Goal: Transaction & Acquisition: Purchase product/service

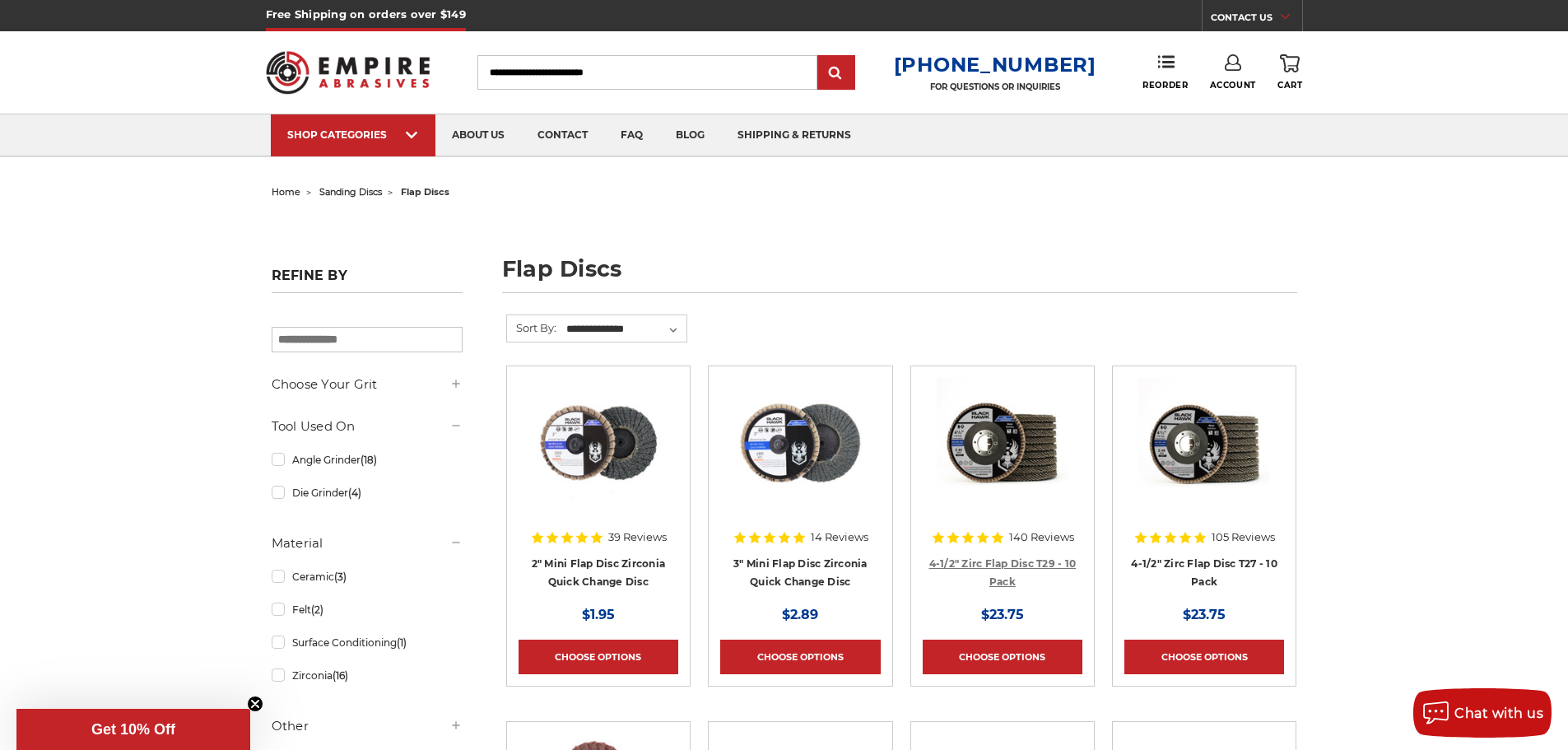
click at [1022, 559] on link "4-1/2" Zirc Flap Disc T29 - 10 Pack" at bounding box center [1003, 572] width 147 height 32
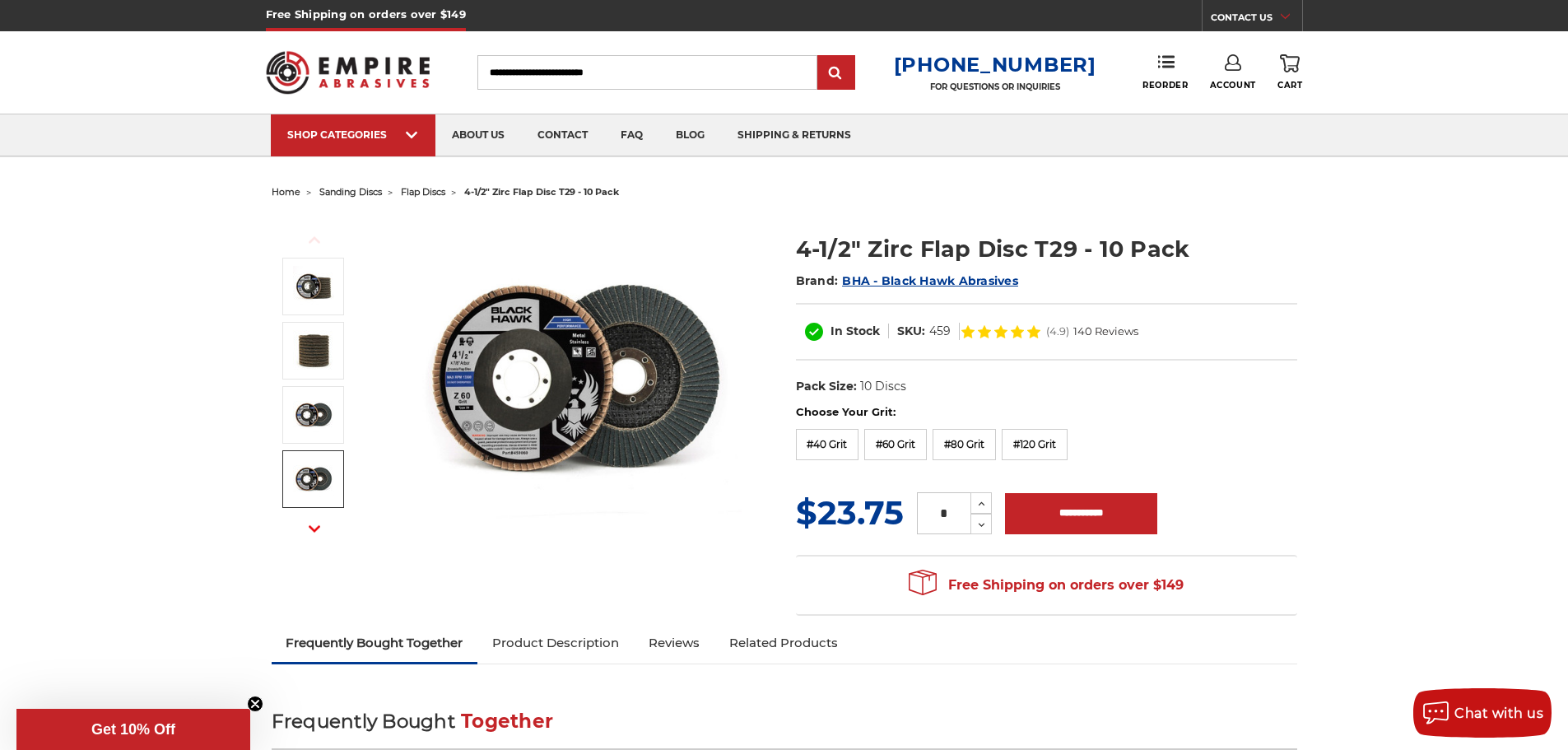
click at [312, 531] on icon "button" at bounding box center [314, 528] width 11 height 11
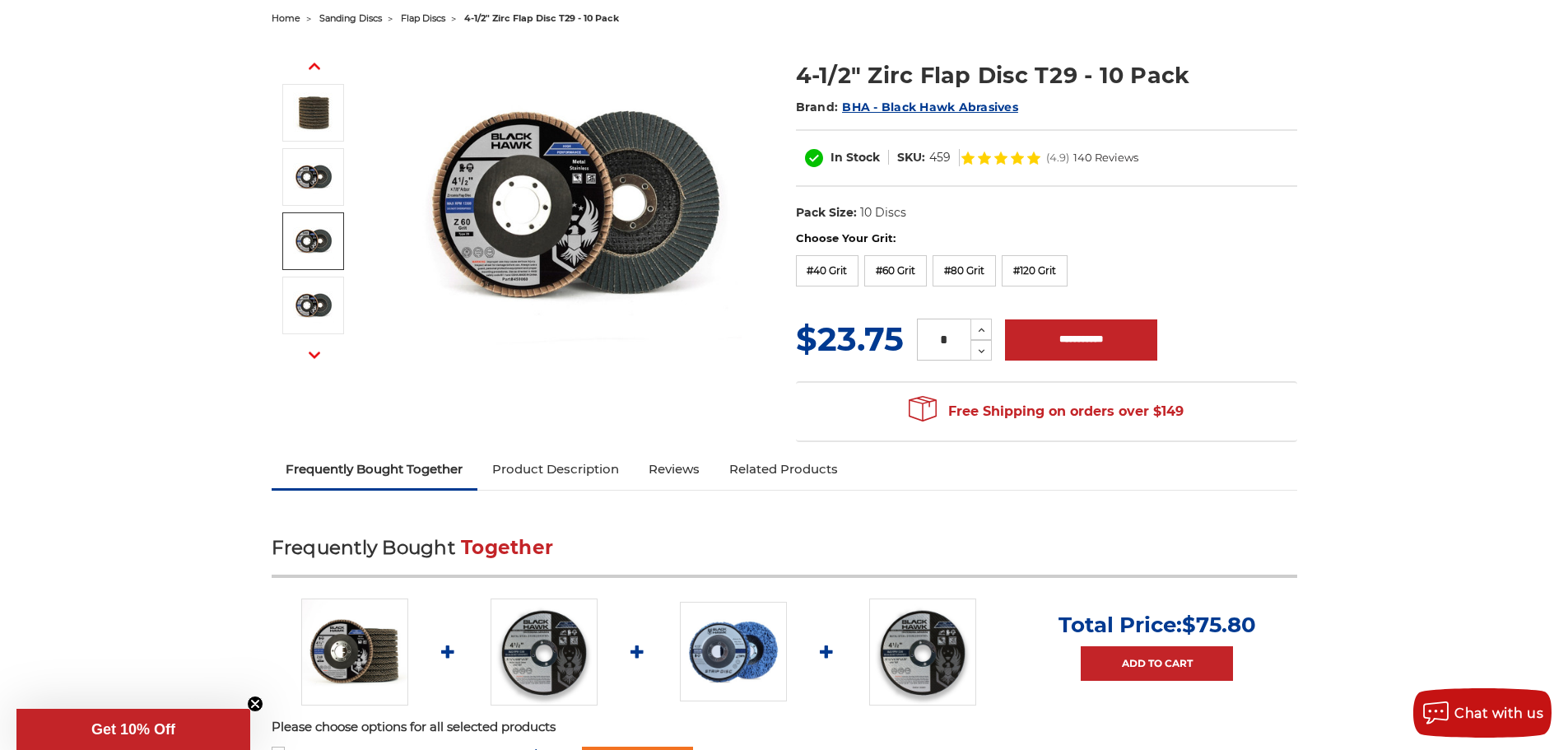
scroll to position [173, 0]
click at [895, 279] on label "#60 Grit" at bounding box center [895, 271] width 62 height 32
